Goal: Information Seeking & Learning: Learn about a topic

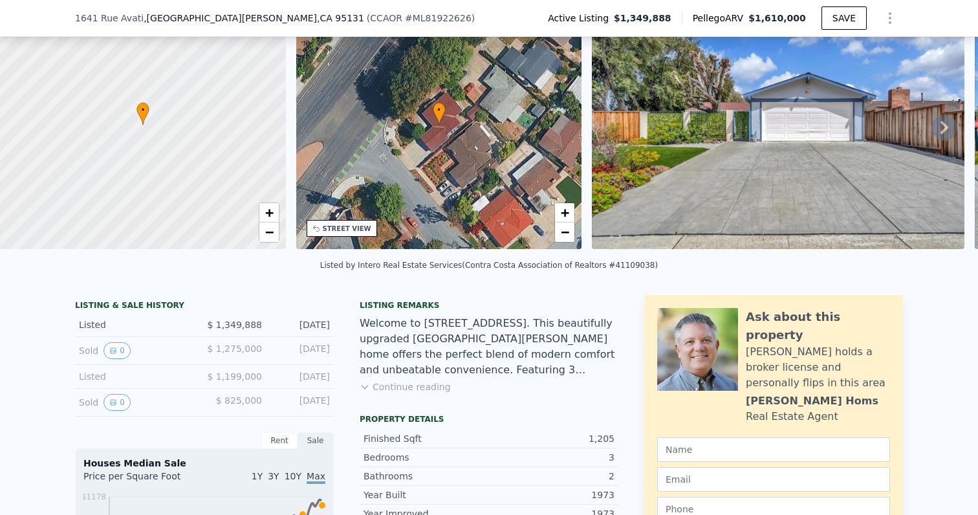
scroll to position [89, 0]
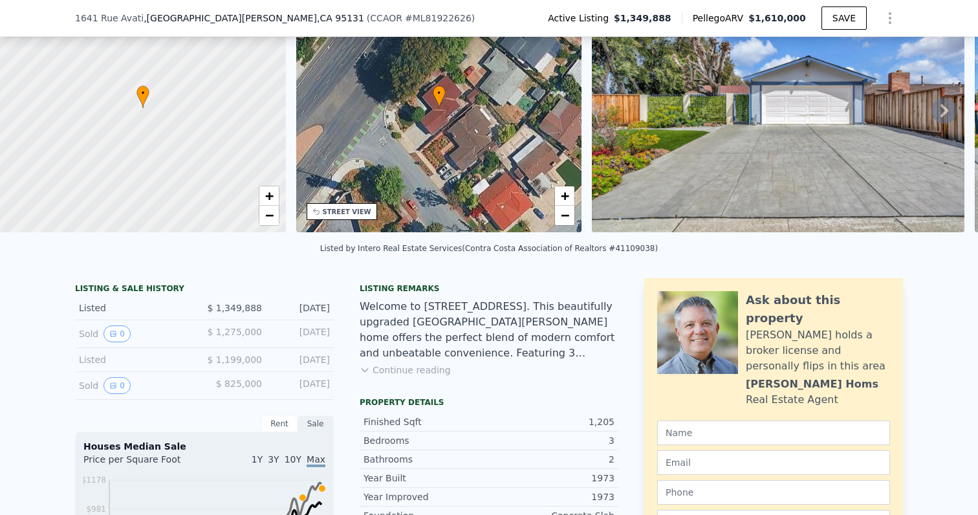
click at [89, 388] on div "Sold 0" at bounding box center [136, 385] width 115 height 17
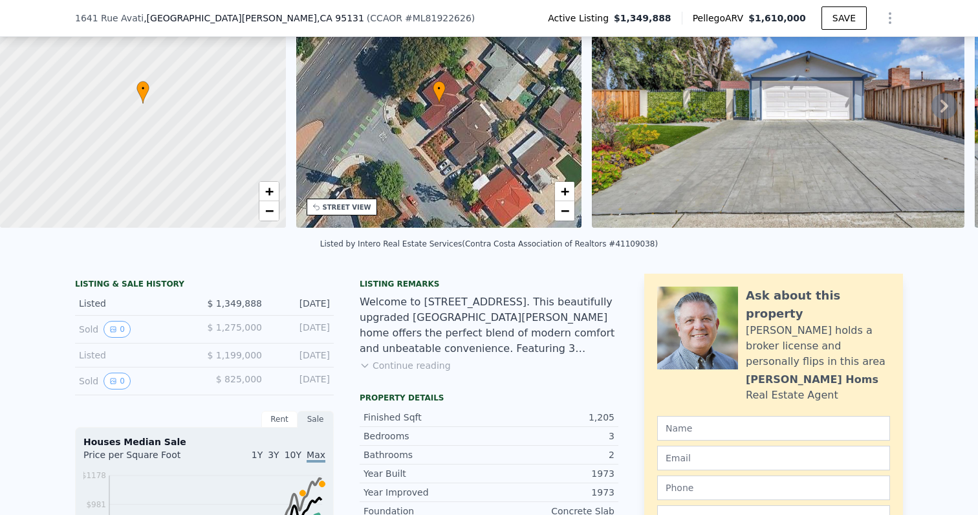
scroll to position [96, 0]
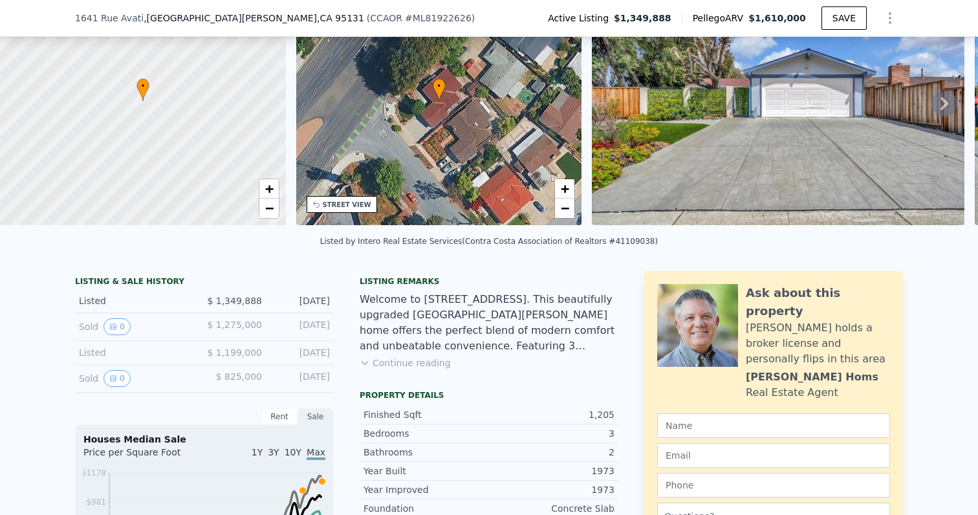
click at [406, 365] on button "Continue reading" at bounding box center [405, 362] width 91 height 13
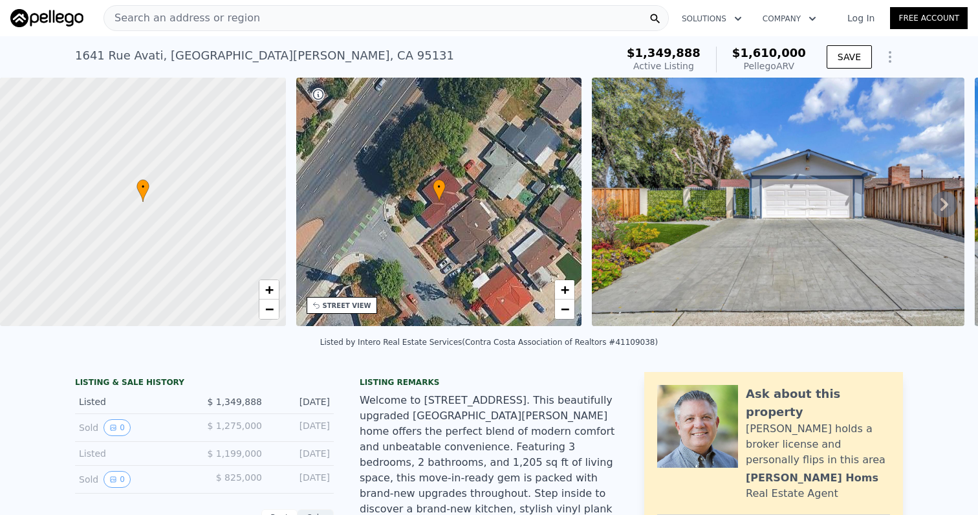
scroll to position [0, 0]
drag, startPoint x: 70, startPoint y: 57, endPoint x: 153, endPoint y: 57, distance: 82.1
click at [153, 57] on div "[STREET_ADDRESS] Active at $1.350m (~ARV $1.610m ) $1,349,888 Active Listing $1…" at bounding box center [489, 56] width 978 height 41
copy div "1641 Rue Avati"
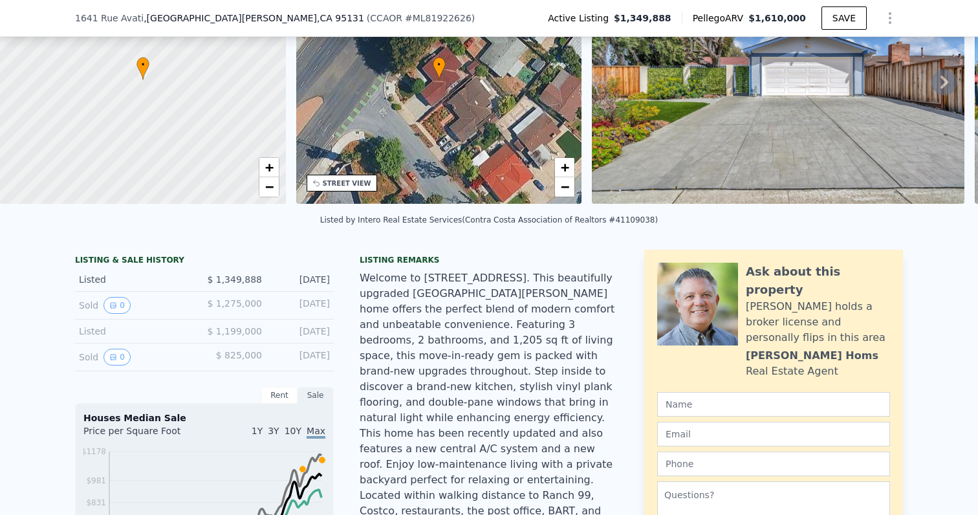
scroll to position [127, 0]
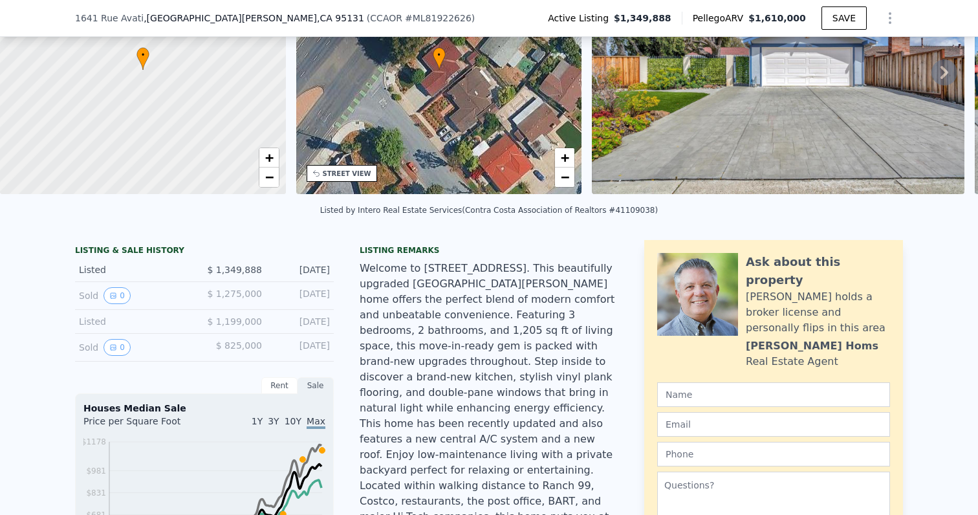
click at [245, 290] on span "$ 1,275,000" at bounding box center [234, 293] width 55 height 10
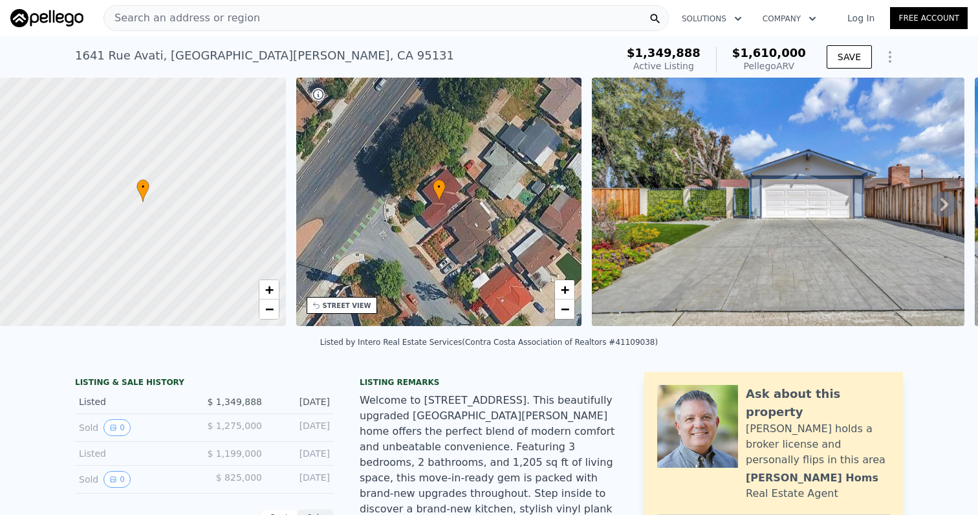
scroll to position [0, 0]
click at [945, 196] on icon at bounding box center [944, 204] width 26 height 26
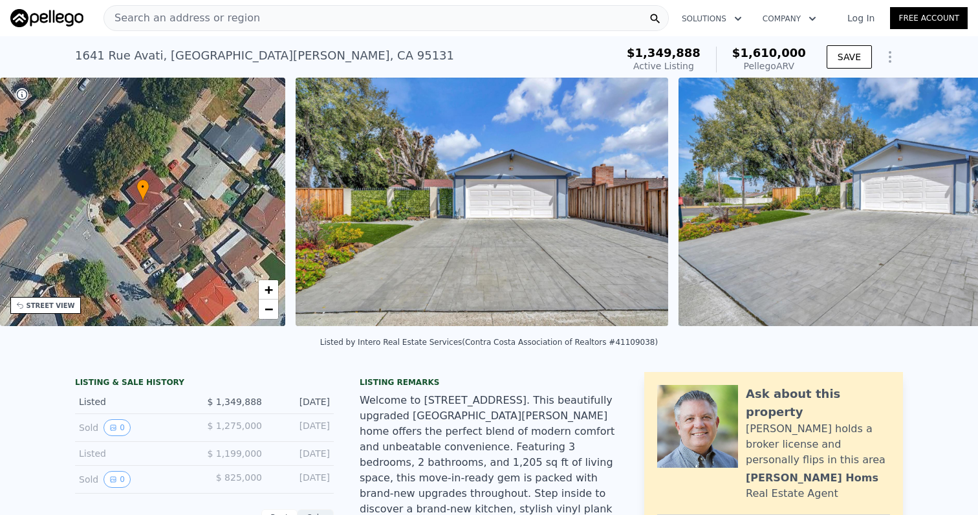
click at [945, 196] on div "• + − • + − STREET VIEW Loading... SATELLITE VIEW" at bounding box center [489, 204] width 978 height 253
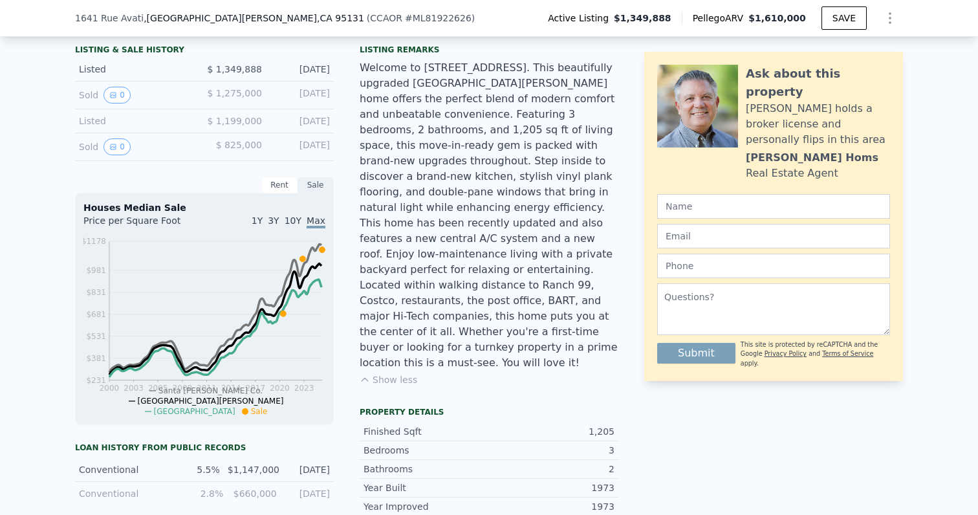
scroll to position [325, 0]
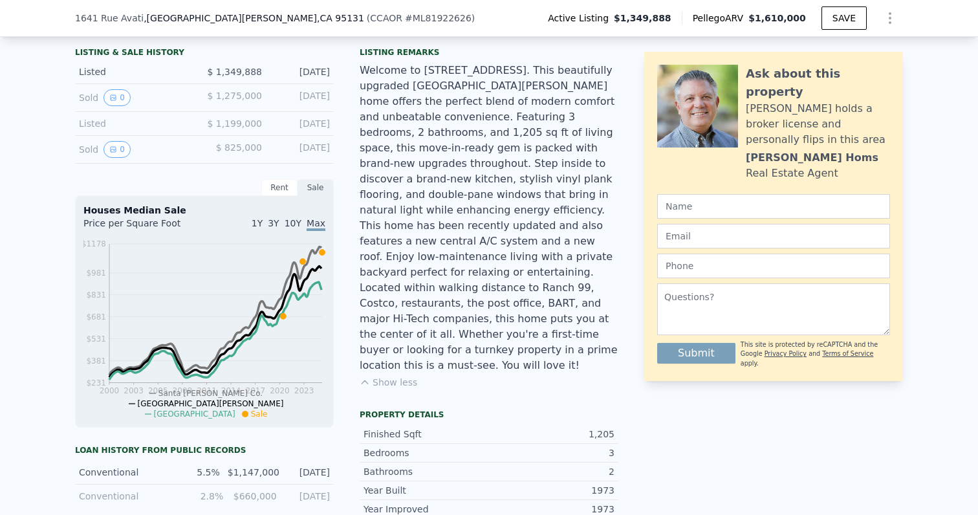
click at [460, 279] on div "Welcome to [STREET_ADDRESS]. This beautifully upgraded [GEOGRAPHIC_DATA][PERSON…" at bounding box center [489, 218] width 259 height 310
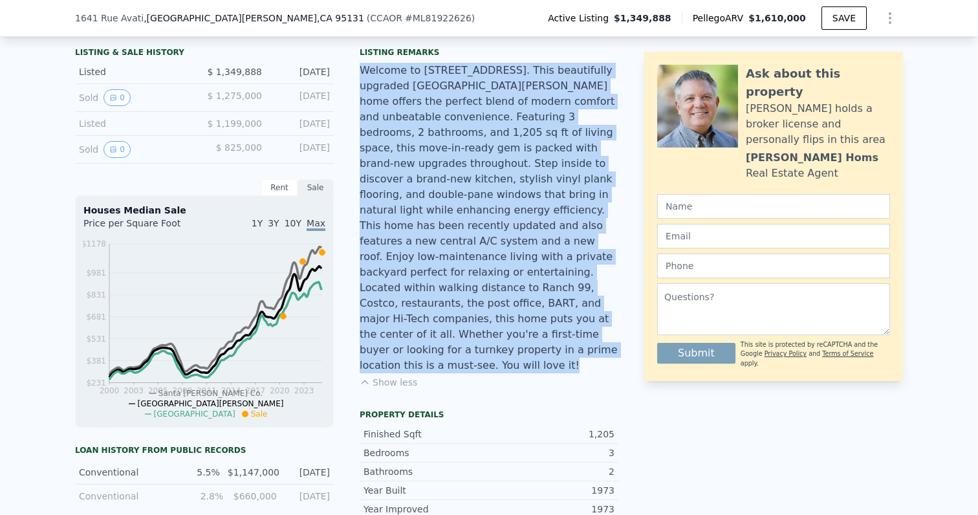
click at [460, 279] on div "Welcome to [STREET_ADDRESS]. This beautifully upgraded [GEOGRAPHIC_DATA][PERSON…" at bounding box center [489, 218] width 259 height 310
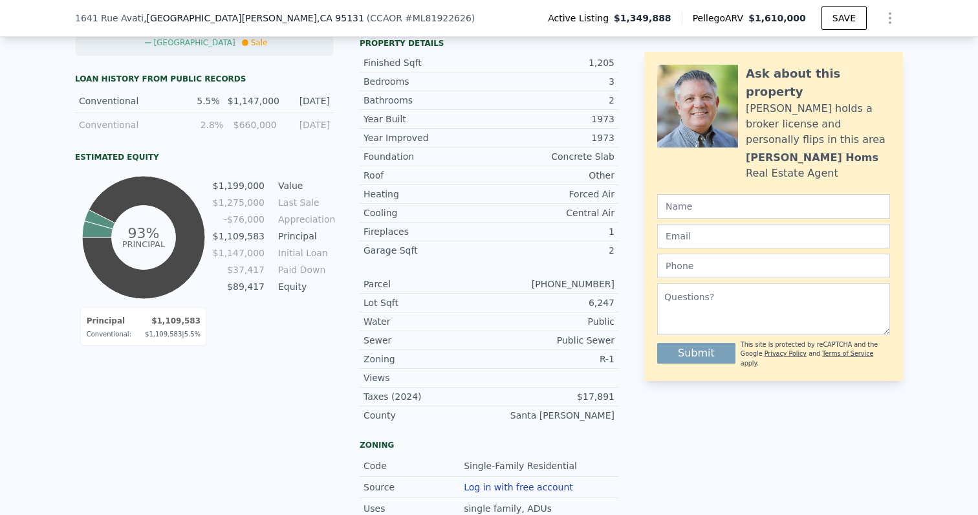
scroll to position [697, 0]
click at [547, 3] on div "[STREET_ADDRESS] ( CCAOR # ML81922626 ) Active Listing $1,349,888 Pellego ARV $…" at bounding box center [489, 18] width 828 height 36
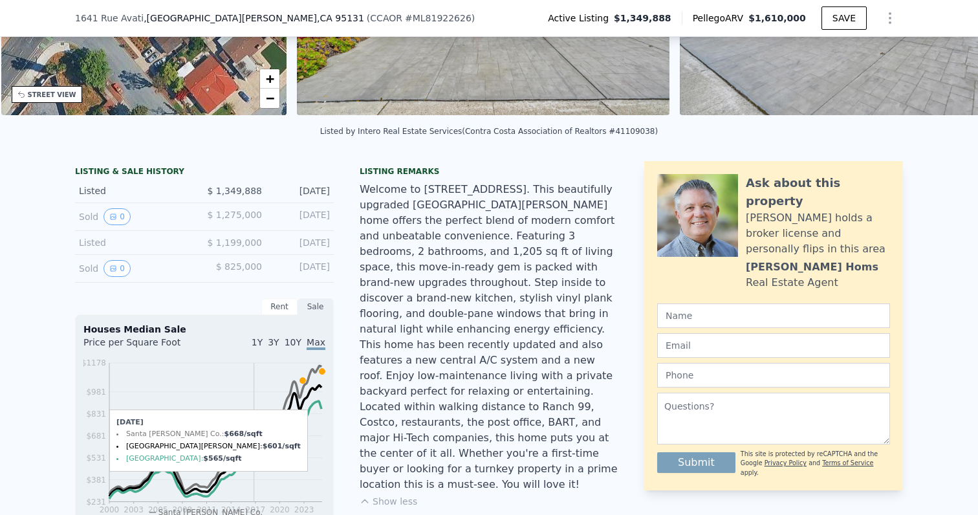
scroll to position [175, 0]
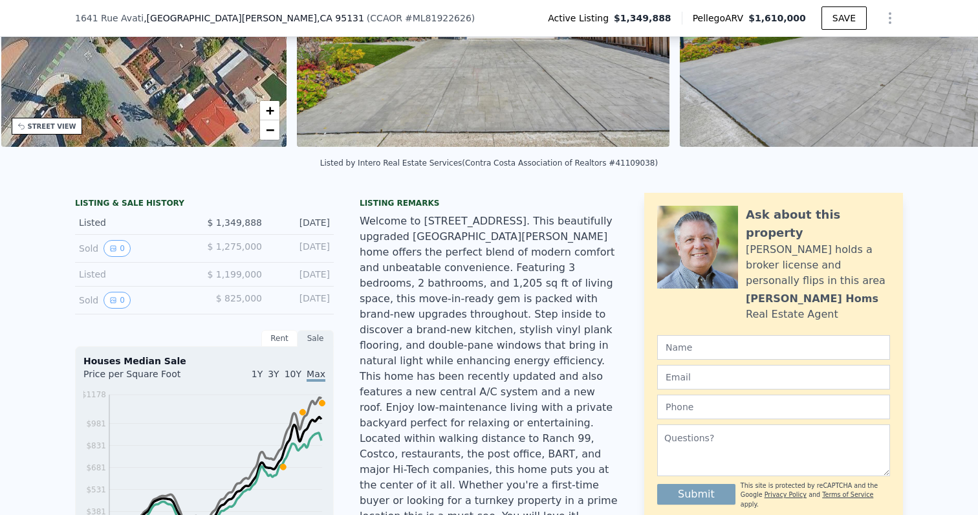
click at [234, 4] on div "[STREET_ADDRESS] ( CCAOR # ML81922626 ) Active Listing $1,349,888 Pellego ARV $…" at bounding box center [489, 18] width 828 height 36
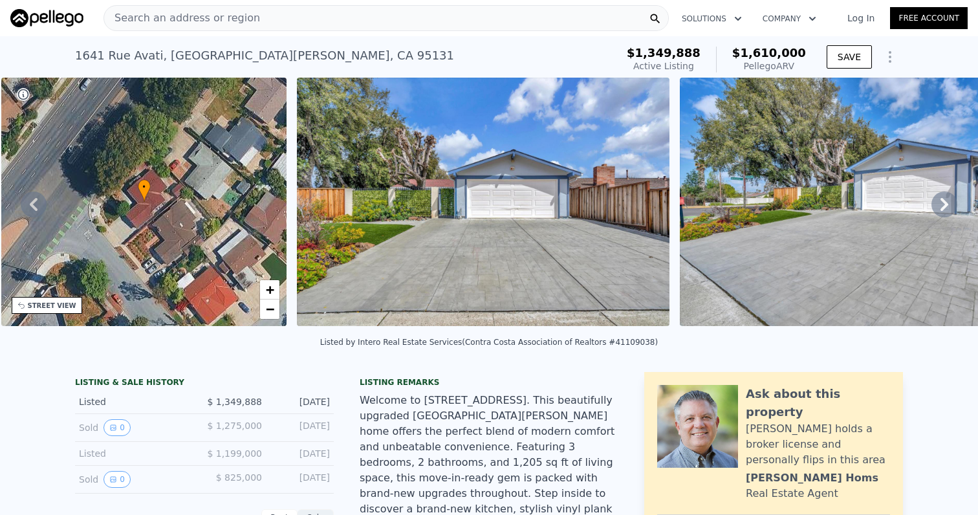
scroll to position [0, 0]
click at [349, 17] on div "Search an address or region" at bounding box center [385, 18] width 565 height 26
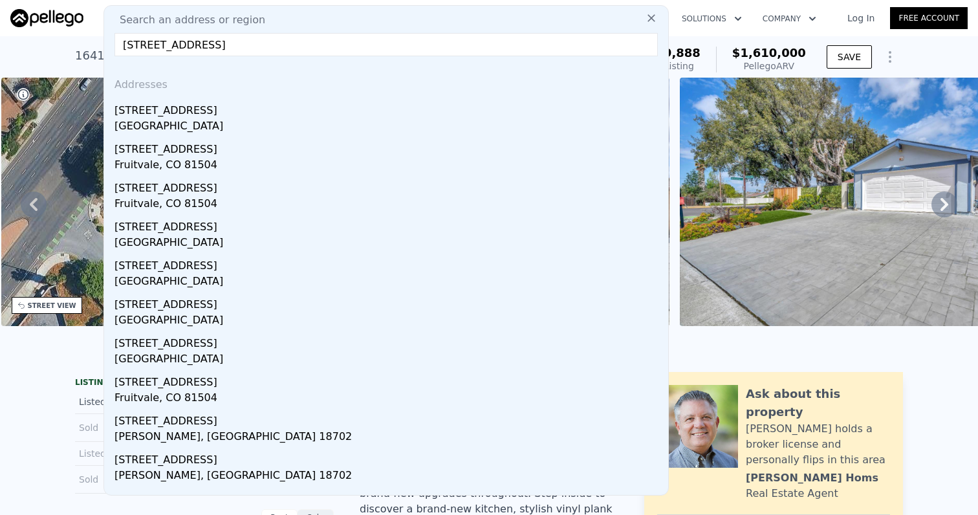
scroll to position [0, 301]
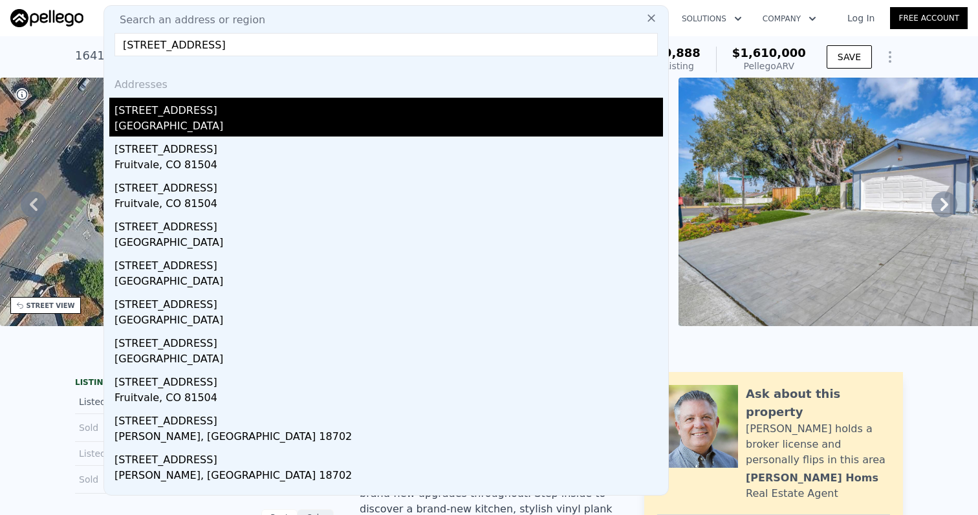
type input "[STREET_ADDRESS]"
click at [202, 111] on div "[STREET_ADDRESS]" at bounding box center [388, 108] width 548 height 21
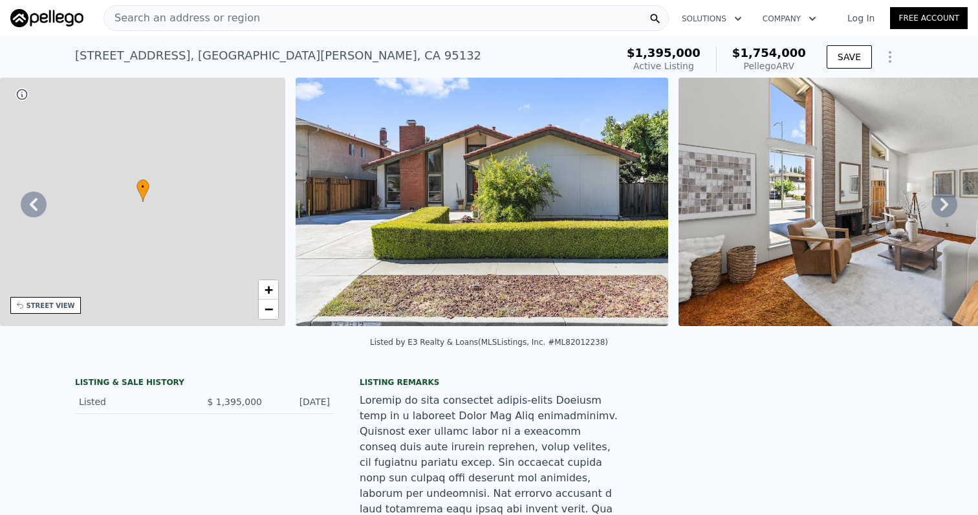
type input "2"
type input "3.5"
type input "1234"
type input "2082"
type input "6000"
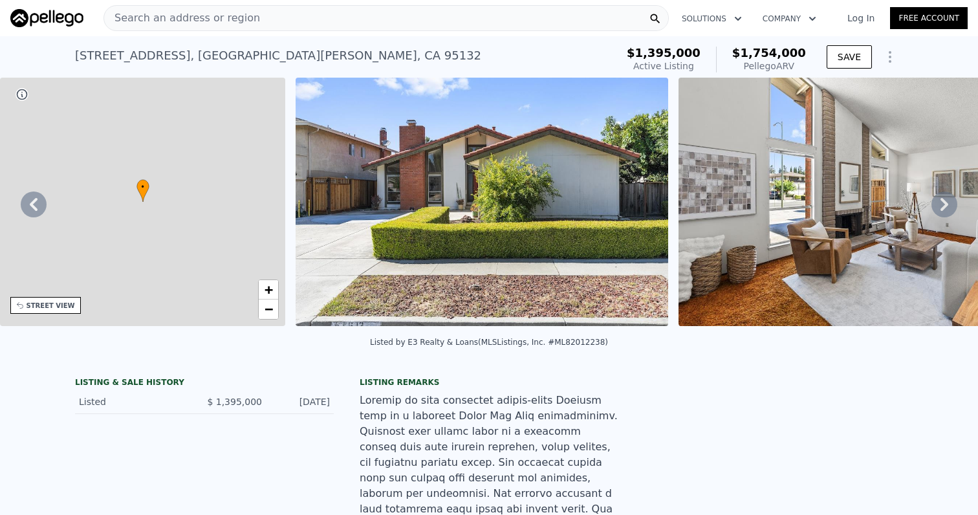
type input "7425"
type input "$ 1,754,000"
type input "$ 132,611"
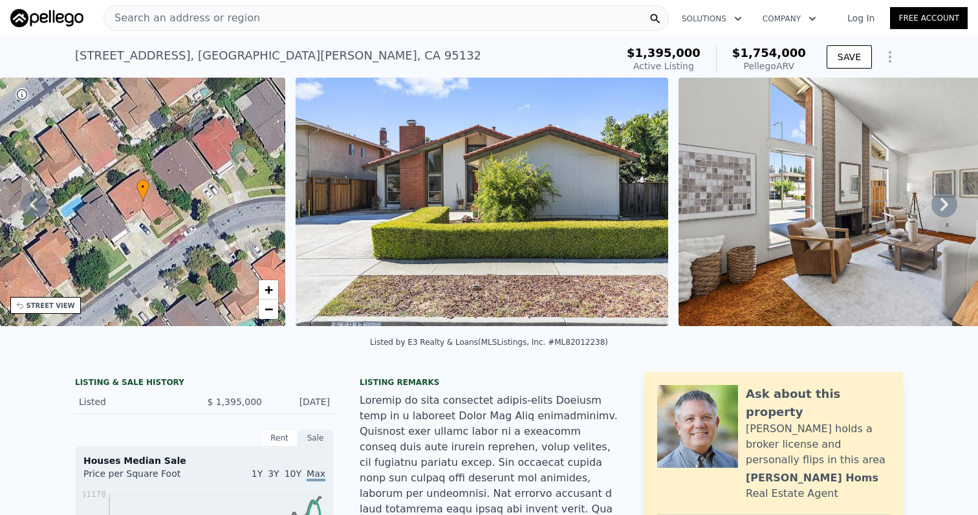
click at [869, 171] on img at bounding box center [864, 202] width 373 height 248
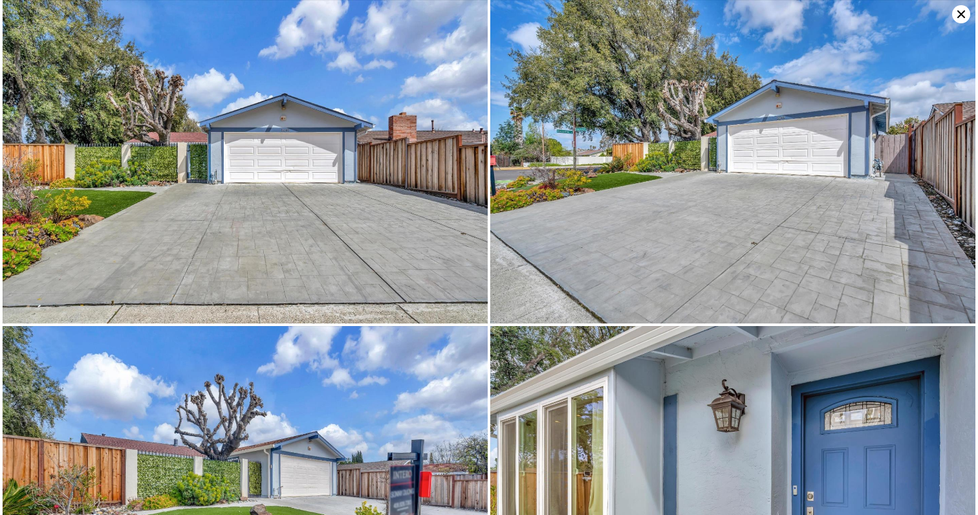
type input "$ 1,610,000"
type input "3"
type input "1041"
type input "1479"
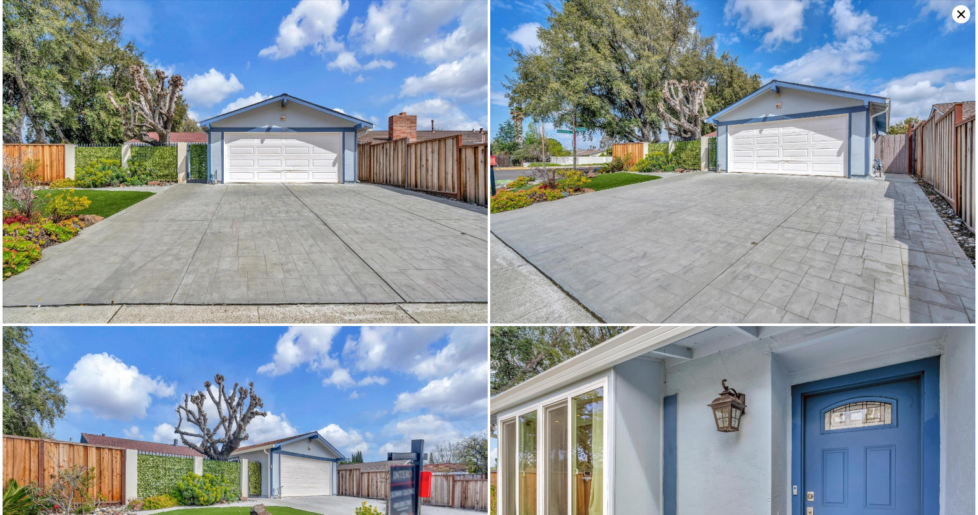
type input "5663"
type input "7700"
type input "$ 199,893"
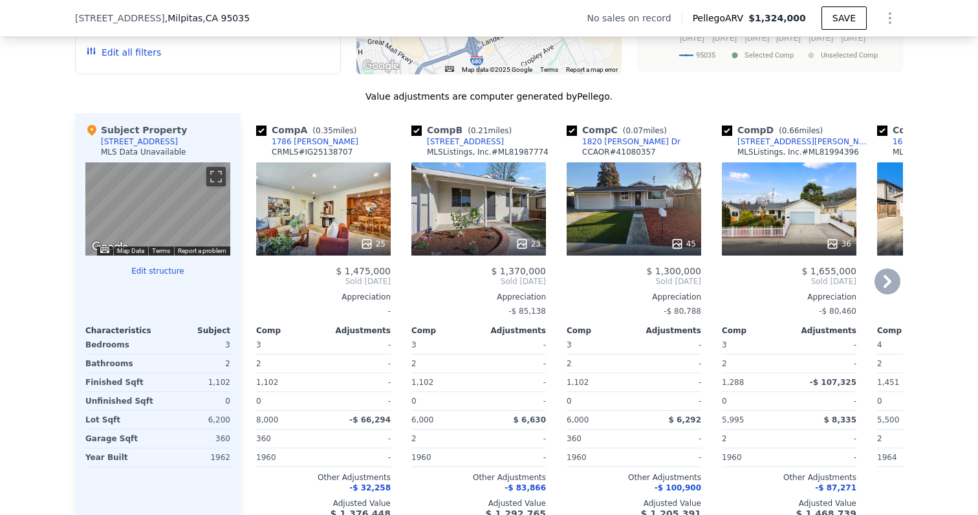
scroll to position [1180, 0]
click at [895, 277] on icon at bounding box center [887, 281] width 26 height 26
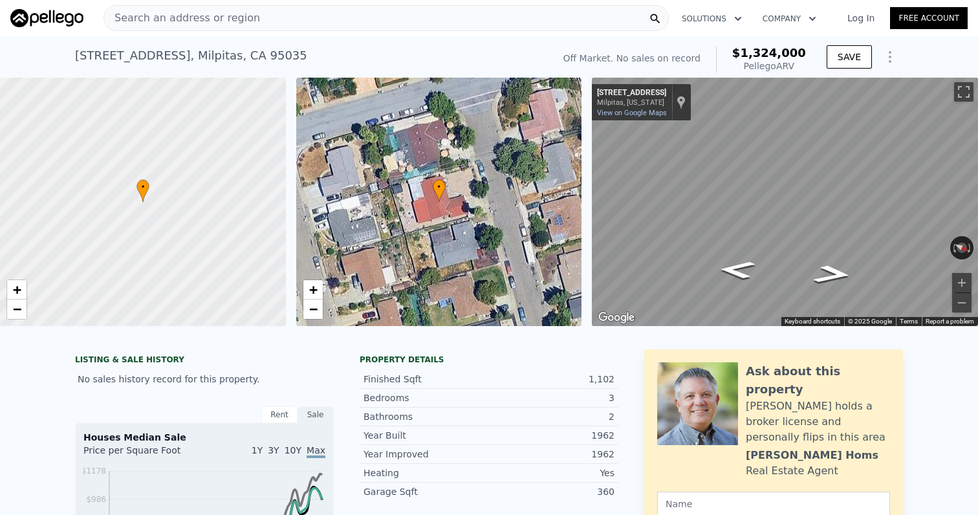
scroll to position [0, 0]
click at [82, 56] on div "393 La Baree Dr , Milpitas , CA 95035" at bounding box center [191, 56] width 232 height 18
drag, startPoint x: 82, startPoint y: 56, endPoint x: 156, endPoint y: 56, distance: 73.7
click at [156, 56] on div "393 La Baree Dr , Milpitas , CA 95035" at bounding box center [191, 56] width 232 height 18
copy div "393 La Baree Dr"
